Goal: Information Seeking & Learning: Compare options

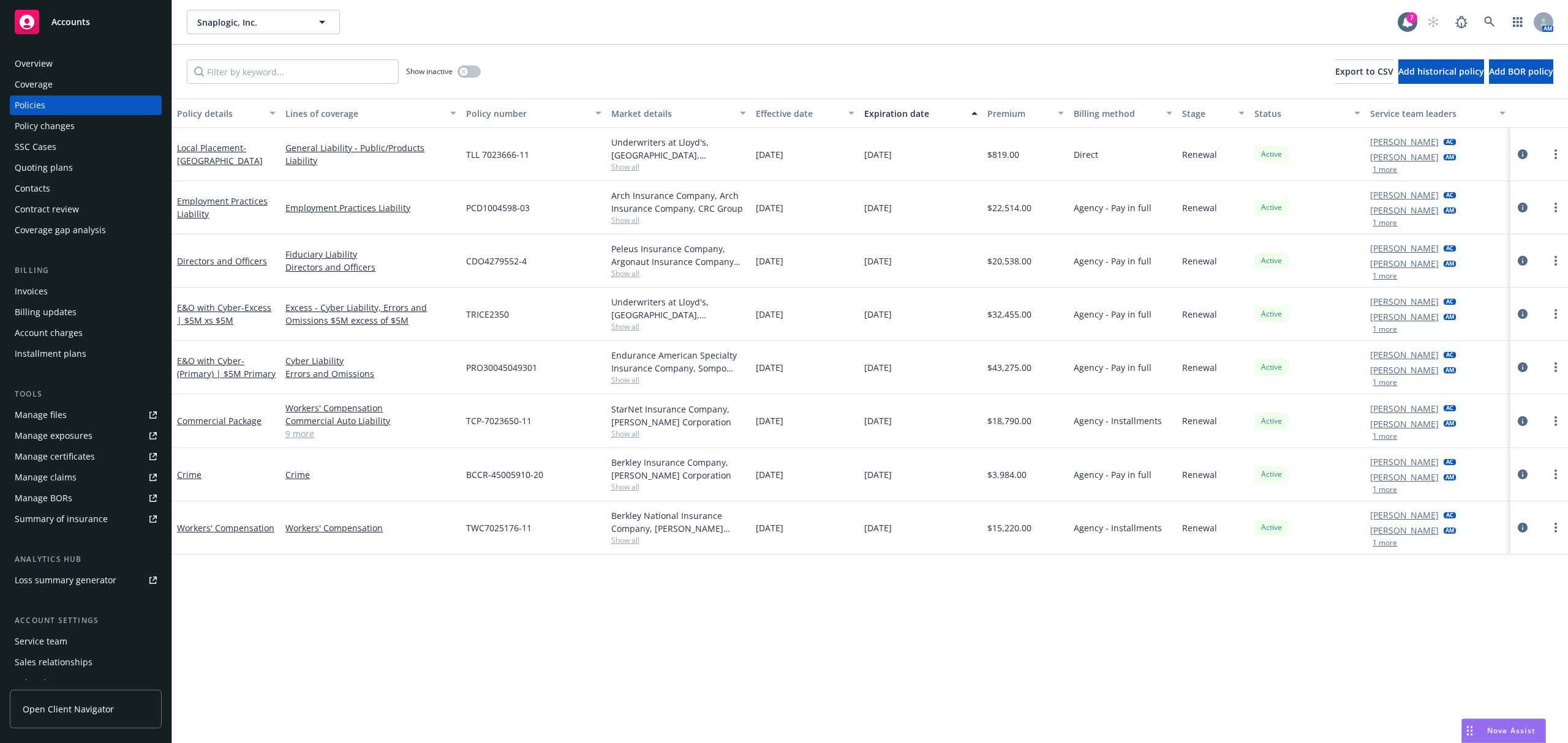
click at [118, 121] on div "Policy changes" at bounding box center [85, 126] width 142 height 20
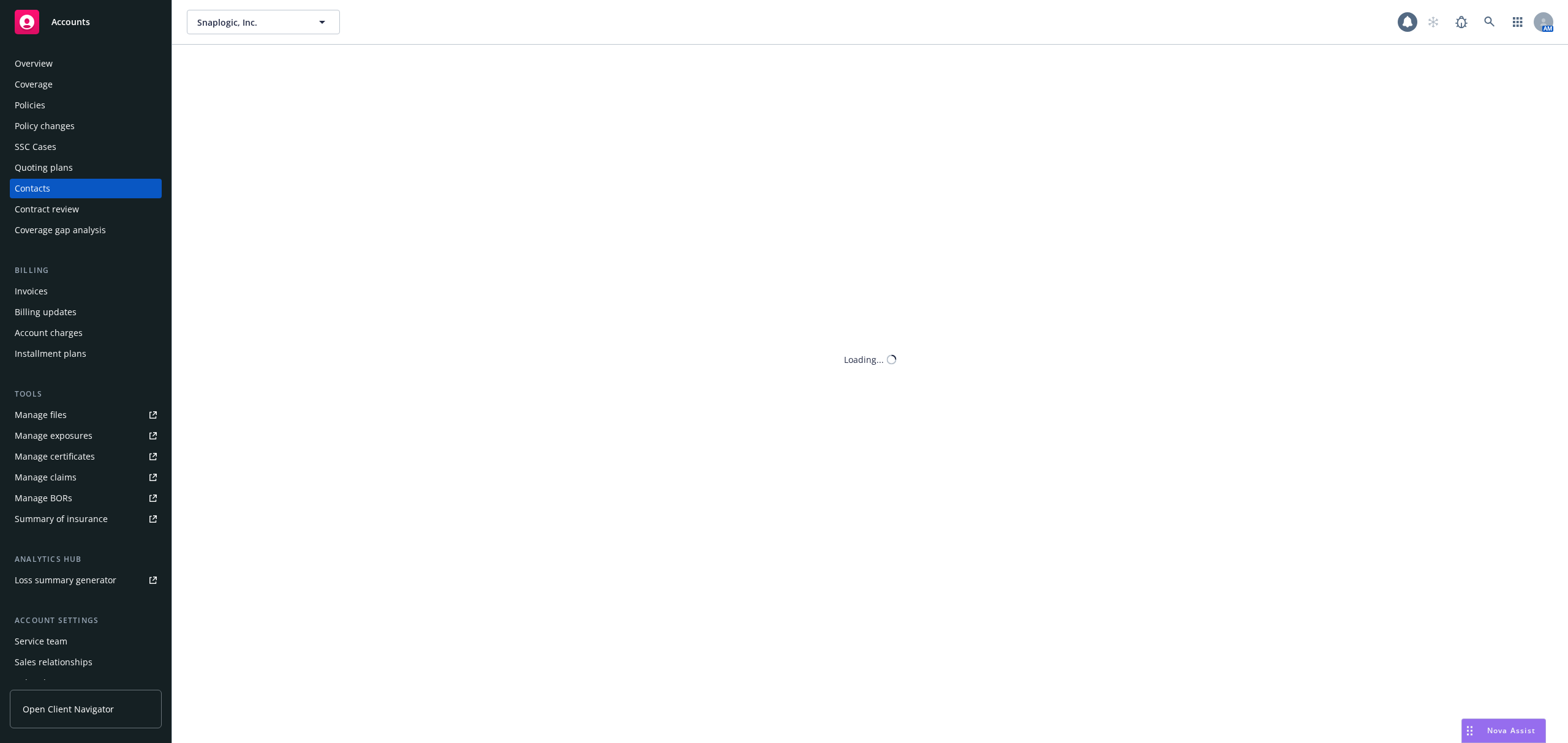
click at [43, 159] on div "Quoting plans" at bounding box center [44, 167] width 58 height 20
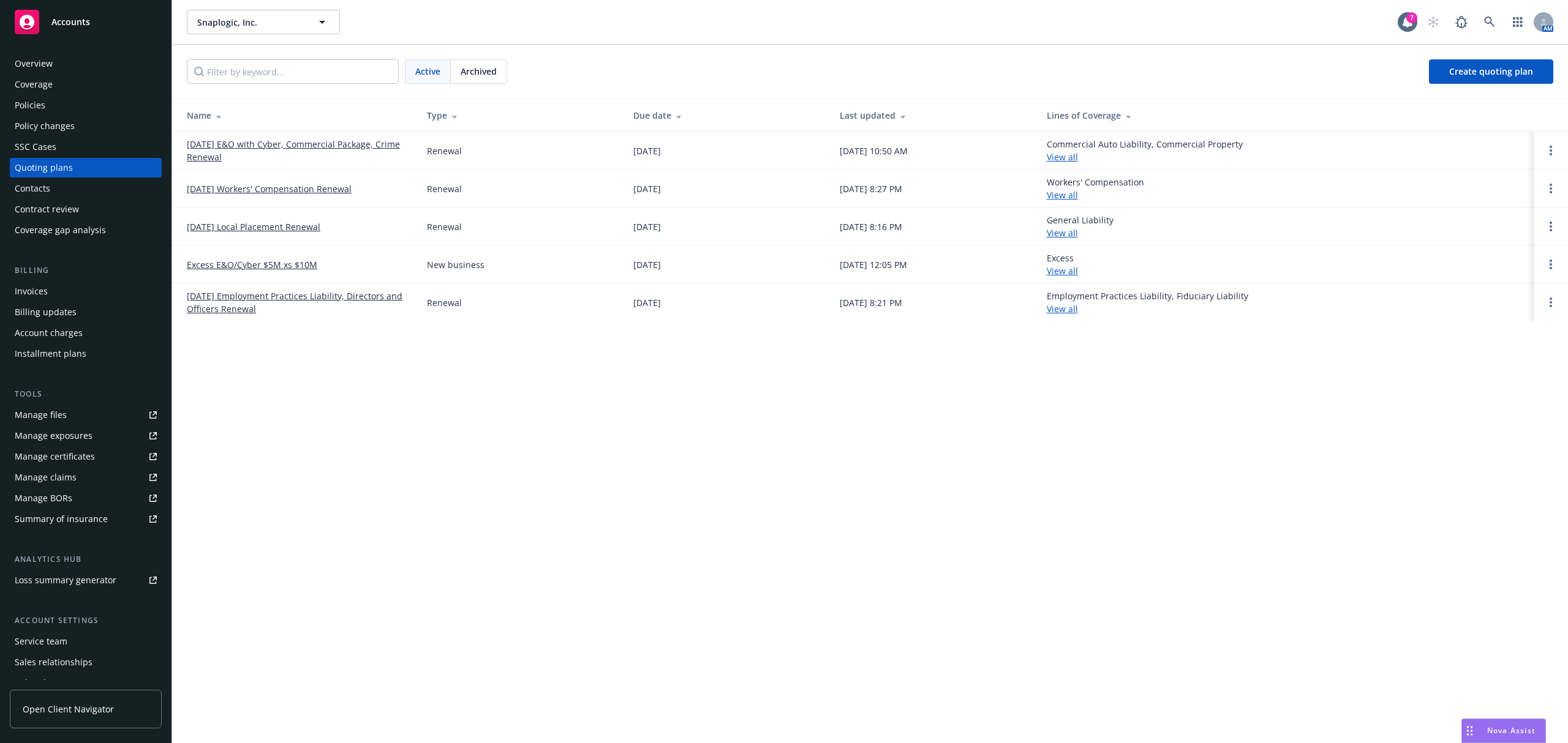
click at [285, 148] on link "[DATE] E&O with Cyber, Commercial Package, Crime Renewal" at bounding box center [297, 150] width 220 height 26
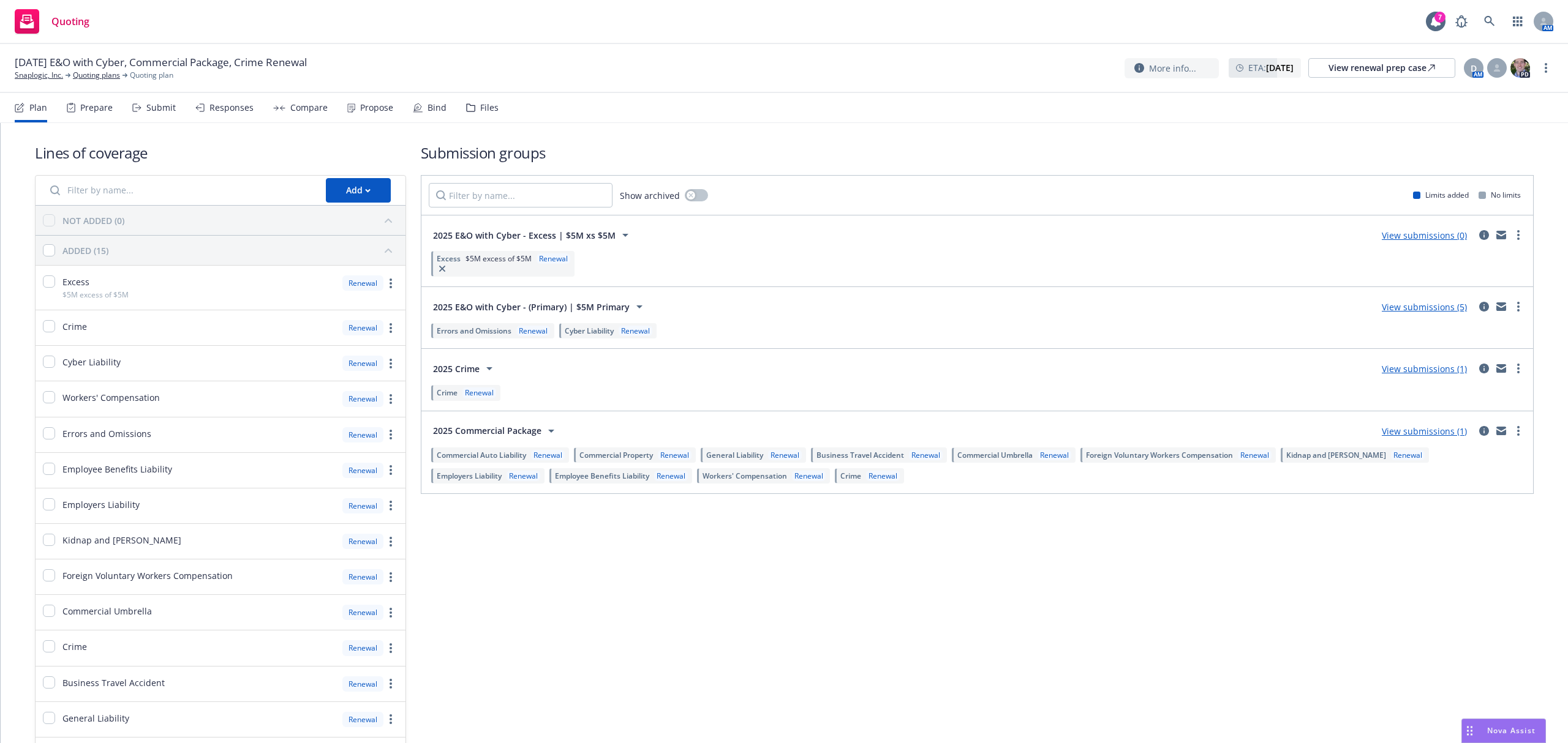
click at [297, 99] on div "Compare" at bounding box center [300, 108] width 55 height 29
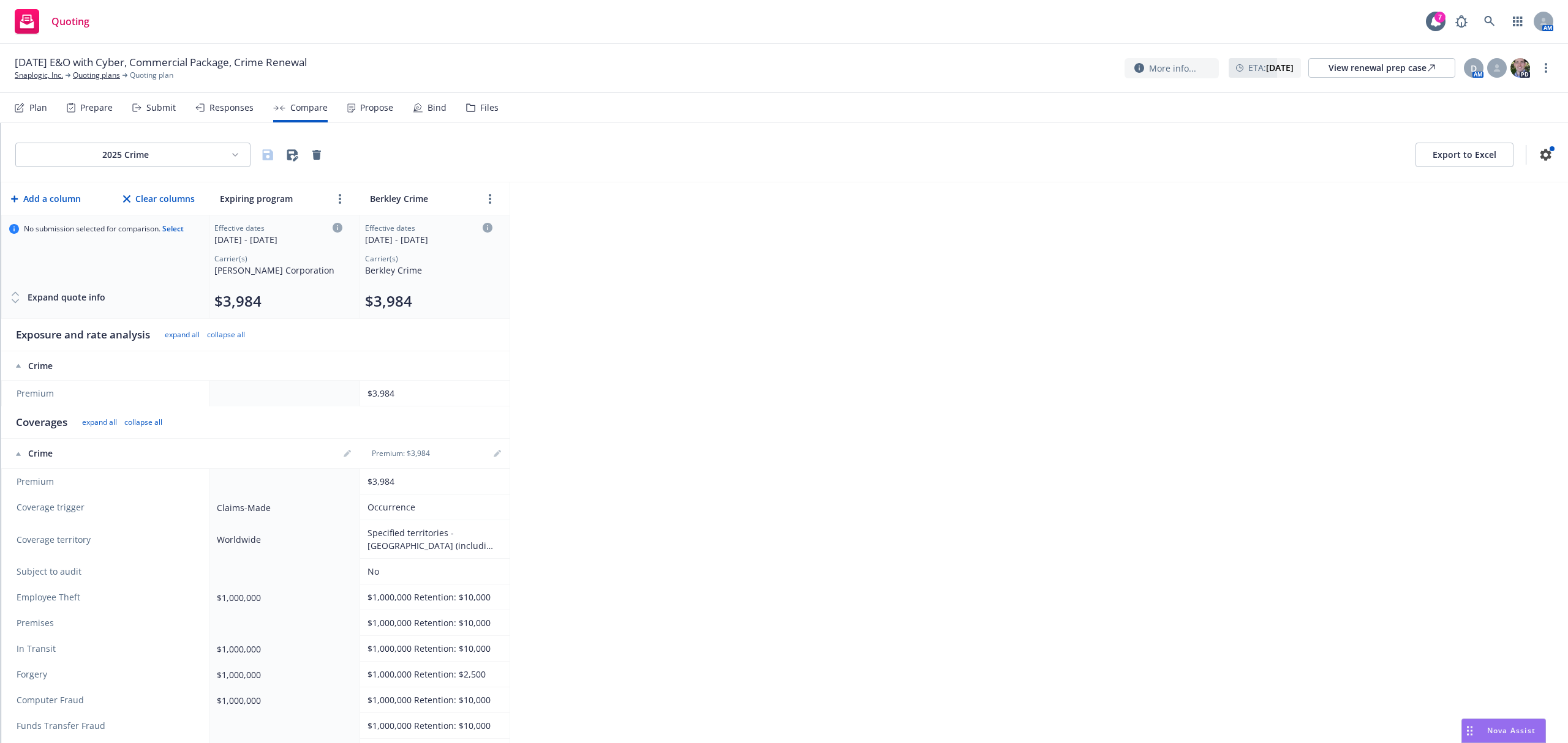
click at [224, 109] on div "Responses" at bounding box center [231, 107] width 44 height 9
